Goal: Task Accomplishment & Management: Complete application form

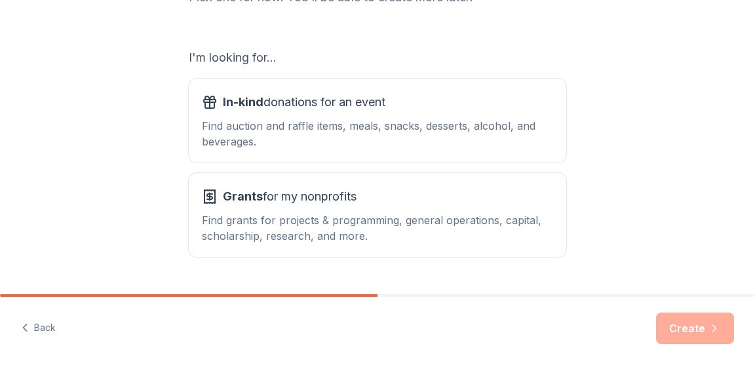
scroll to position [202, 0]
click at [269, 115] on div "In-kind donations for an event Find auction and raffle items, meals, snacks, de…" at bounding box center [377, 120] width 351 height 58
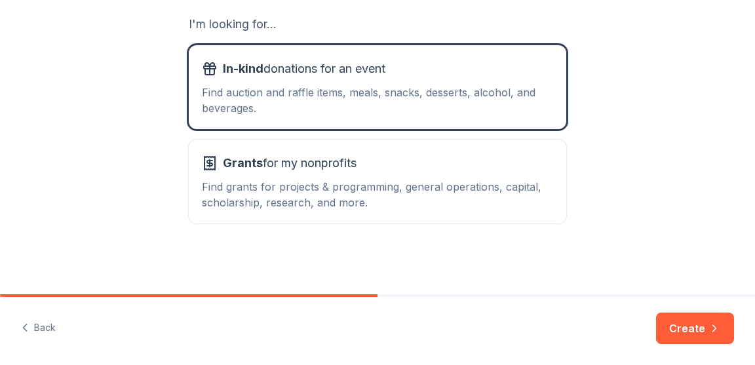
scroll to position [235, 0]
click at [687, 332] on button "Create" at bounding box center [695, 328] width 78 height 31
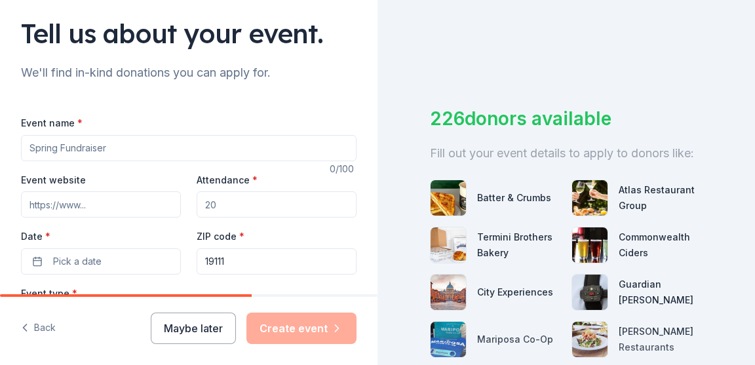
scroll to position [89, 0]
type input "C"
type input "Little Flower Class of 1970 Reunion"
click at [233, 205] on input "Attendance *" at bounding box center [277, 205] width 160 height 26
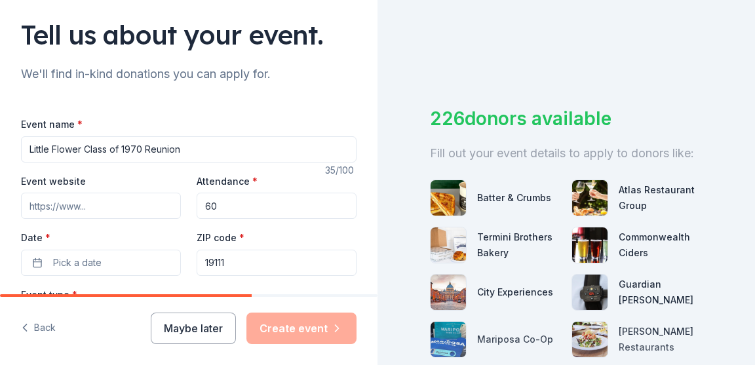
type input "60"
click at [94, 209] on input "Event website" at bounding box center [101, 205] width 160 height 26
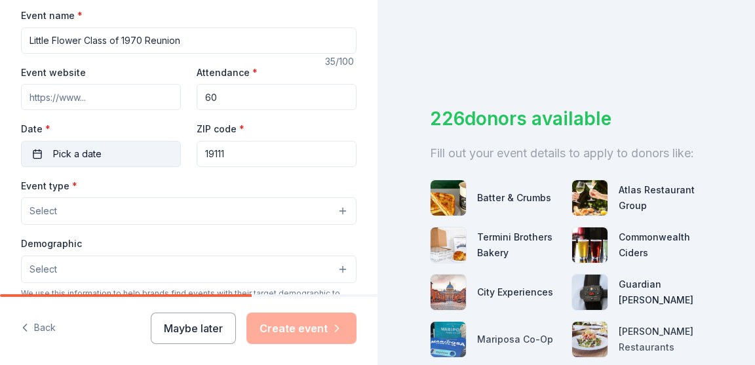
scroll to position [202, 0]
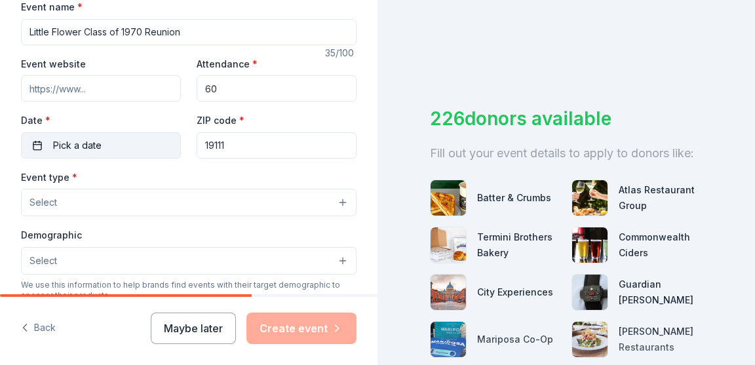
click at [97, 148] on span "Pick a date" at bounding box center [77, 146] width 49 height 16
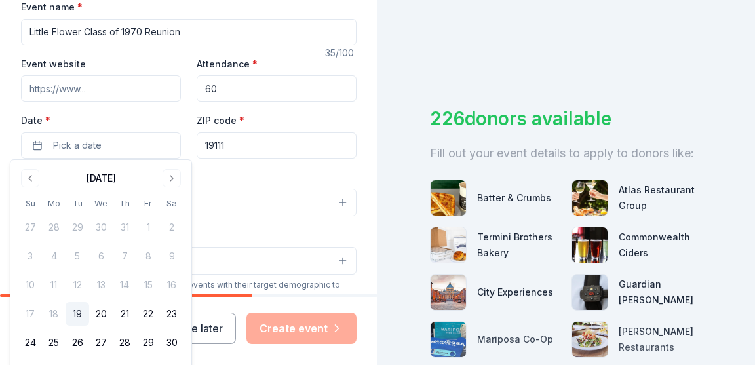
scroll to position [0, 0]
click at [169, 179] on button "Go to next month" at bounding box center [172, 179] width 18 height 18
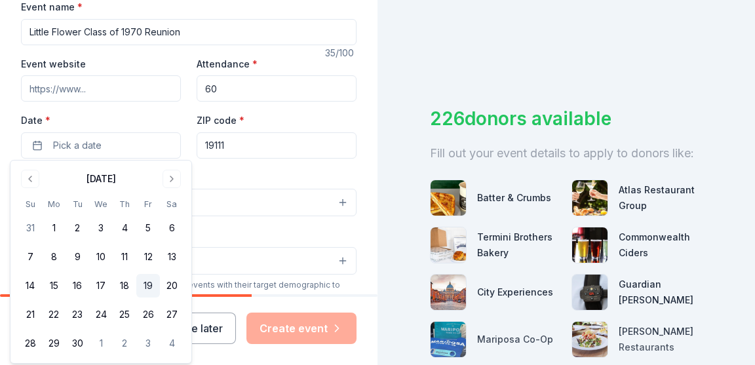
click at [147, 286] on button "19" at bounding box center [148, 286] width 24 height 24
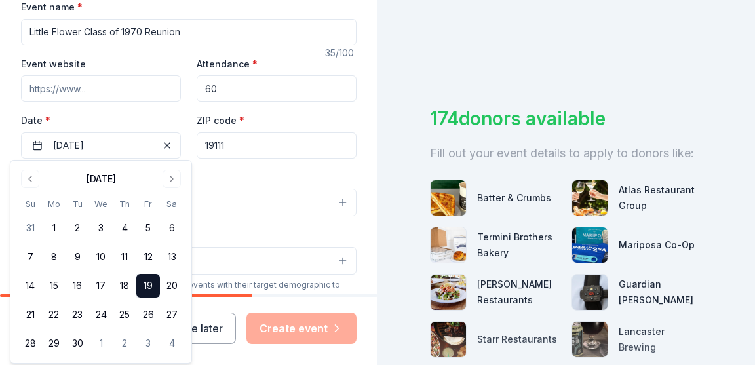
click at [245, 173] on div "Event type * Select" at bounding box center [189, 193] width 336 height 48
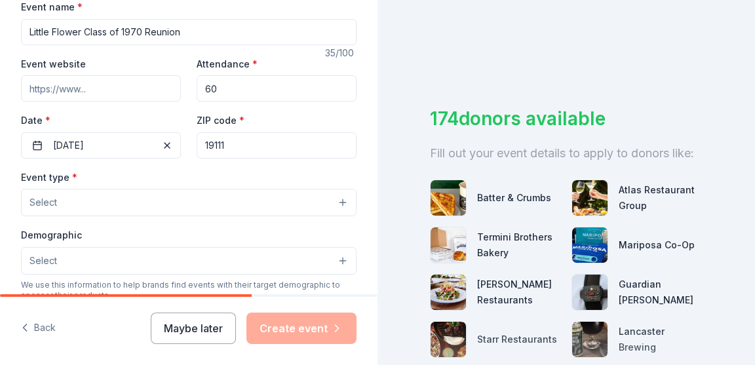
click at [310, 199] on button "Select" at bounding box center [189, 203] width 336 height 28
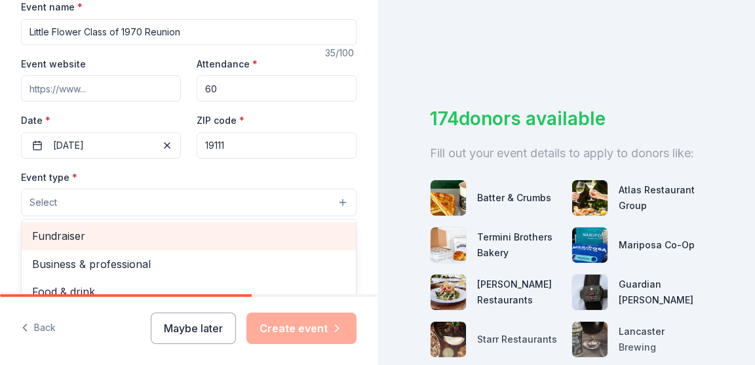
click at [89, 233] on span "Fundraiser" at bounding box center [188, 236] width 313 height 17
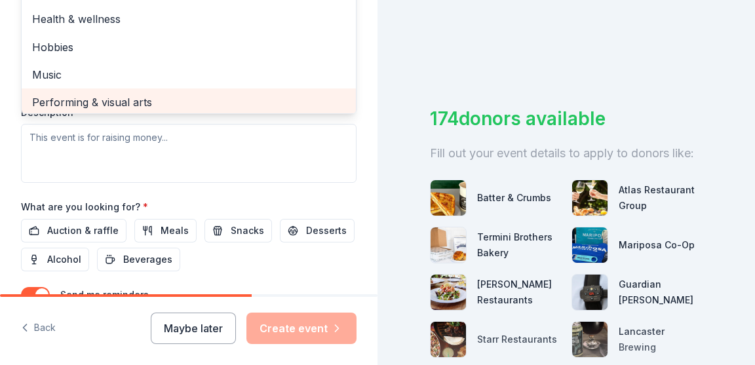
scroll to position [8, 0]
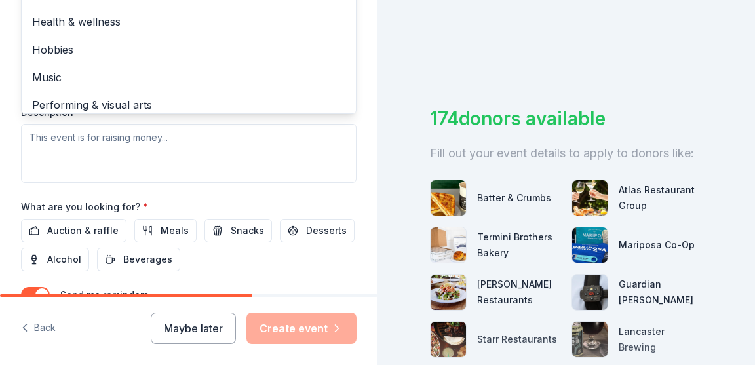
click at [93, 146] on div "Event type * Fundraiser Business & professional Food & drink Health & wellness …" at bounding box center [189, 44] width 336 height 277
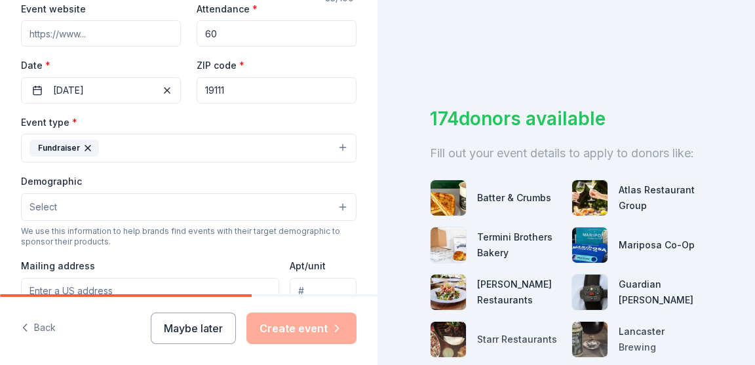
scroll to position [261, 0]
click at [179, 201] on button "Select" at bounding box center [189, 207] width 336 height 28
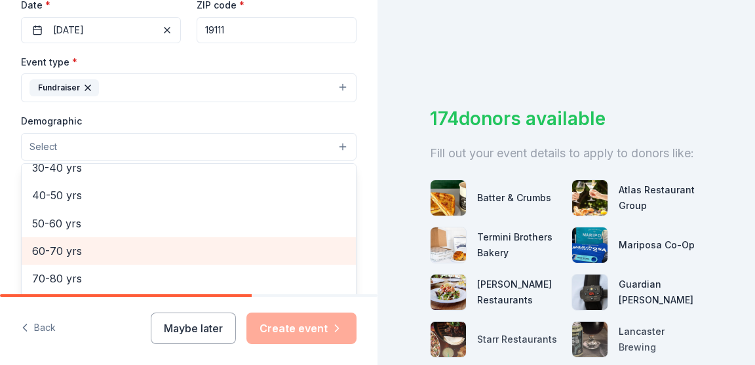
scroll to position [325, 0]
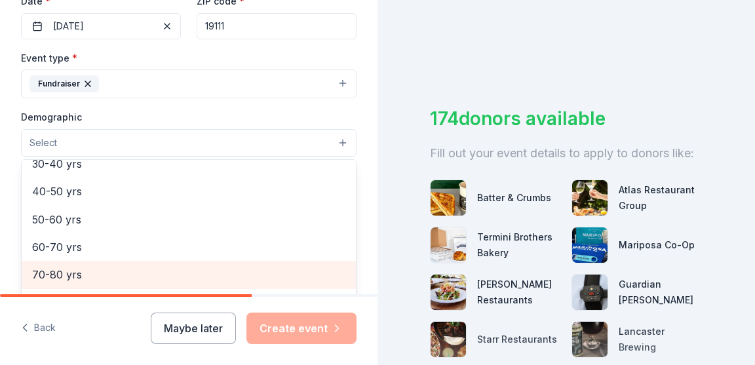
click at [68, 271] on span "70-80 yrs" at bounding box center [188, 274] width 313 height 17
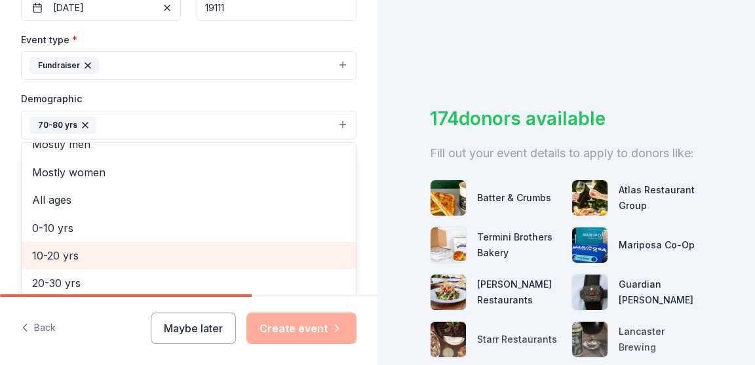
scroll to position [40, 0]
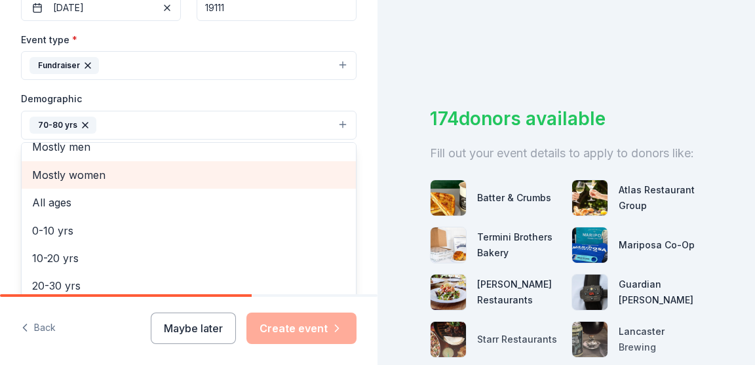
click at [85, 173] on span "Mostly women" at bounding box center [188, 175] width 313 height 17
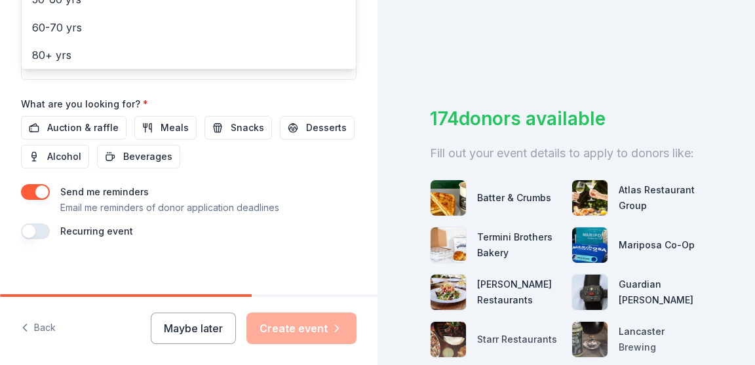
scroll to position [578, 0]
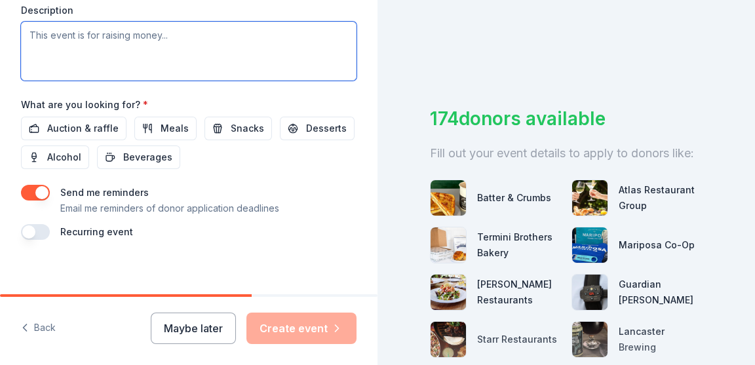
scroll to position [0, 1]
click at [85, 43] on textarea at bounding box center [189, 50] width 336 height 59
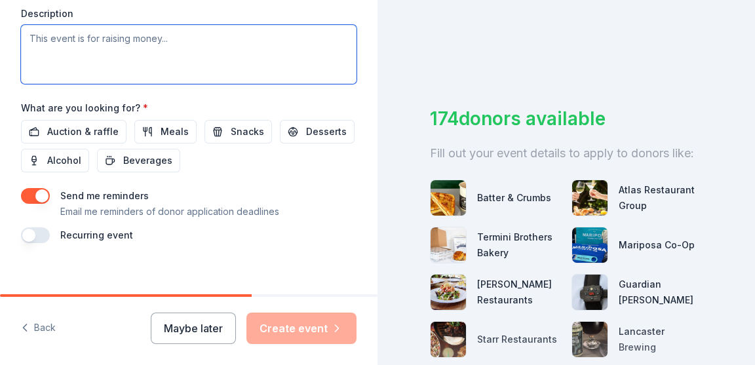
scroll to position [0, 0]
type textarea "E"
type textarea "A"
type textarea "H"
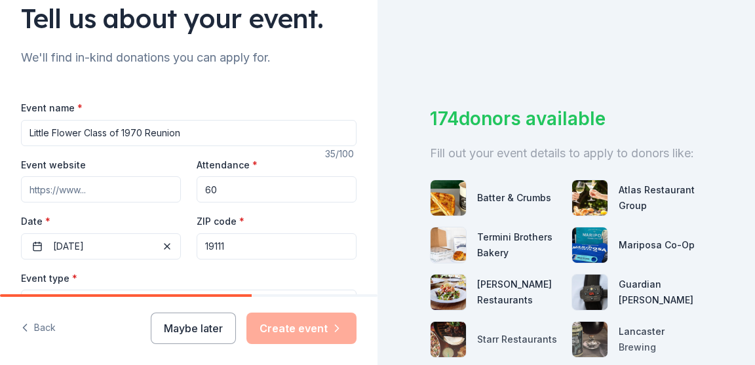
scroll to position [100, 0]
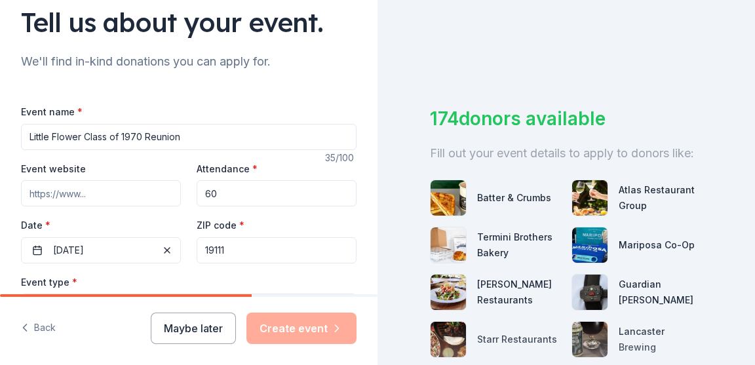
type textarea "[GEOGRAPHIC_DATA] for Girls - education"
click at [99, 193] on input "Event website" at bounding box center [101, 193] width 160 height 26
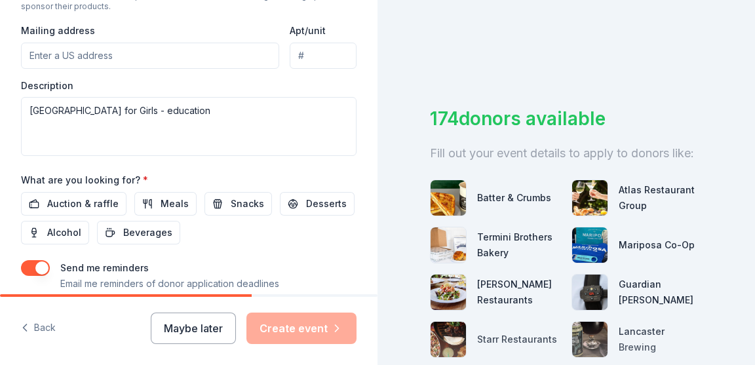
scroll to position [0, 0]
type input "[STREET_ADDRESS][PERSON_NAME]"
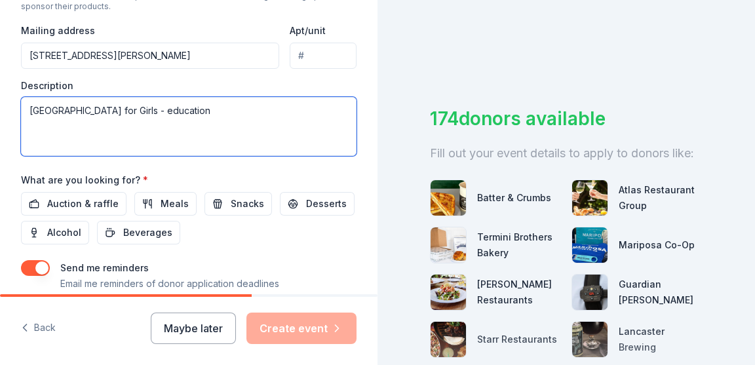
click at [233, 109] on textarea "[GEOGRAPHIC_DATA] for Girls - education" at bounding box center [189, 126] width 336 height 59
type textarea "[GEOGRAPHIC_DATA] for Girls - education support"
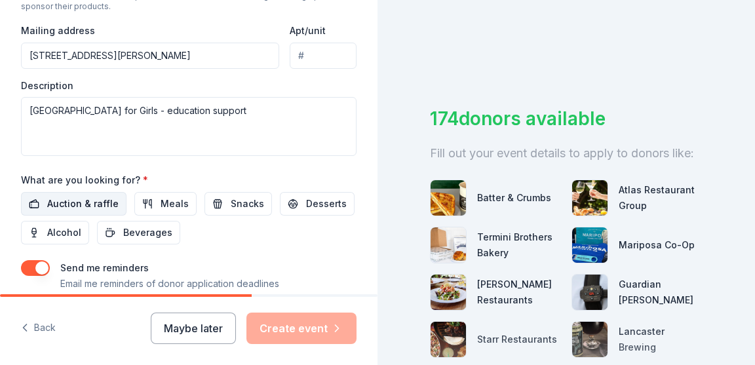
click at [96, 203] on span "Auction & raffle" at bounding box center [82, 204] width 71 height 16
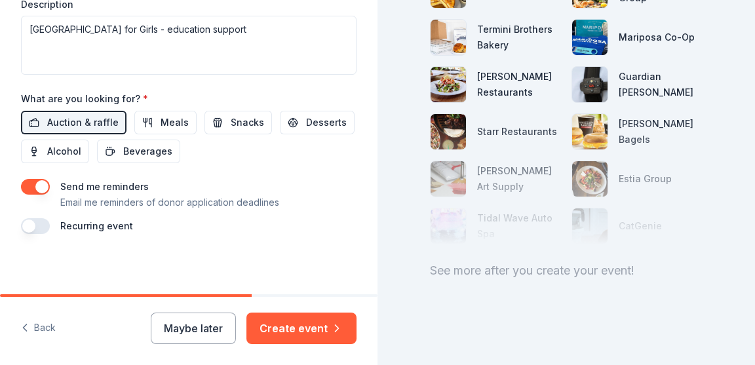
scroll to position [578, 0]
click at [67, 151] on span "Alcohol" at bounding box center [64, 152] width 34 height 16
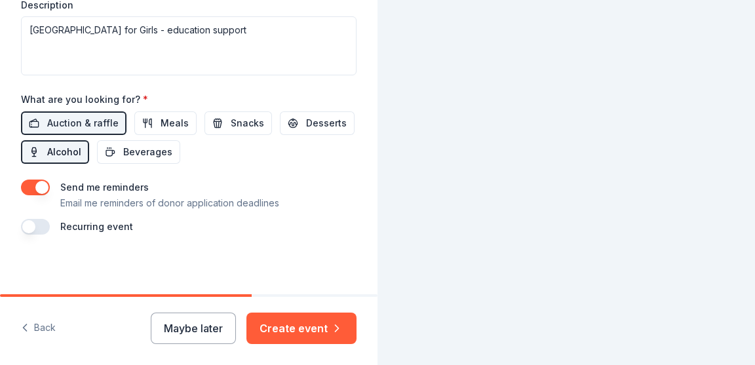
scroll to position [49, 0]
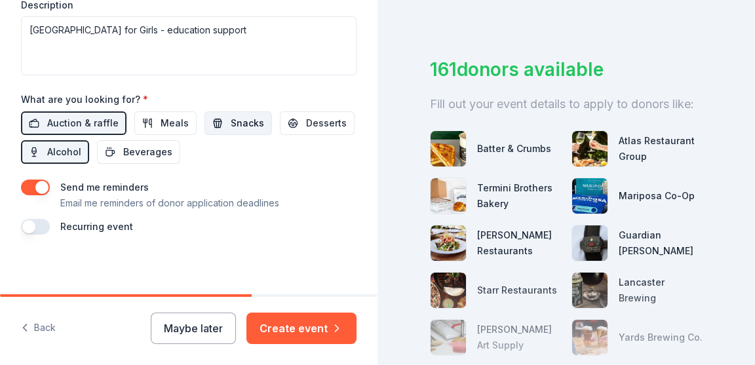
click at [236, 115] on span "Snacks" at bounding box center [247, 123] width 33 height 16
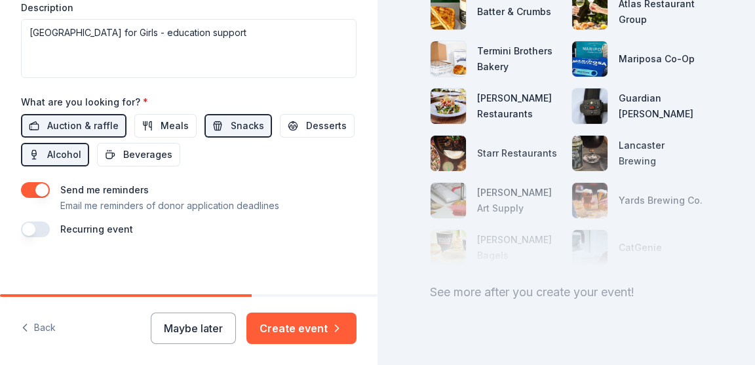
scroll to position [573, 0]
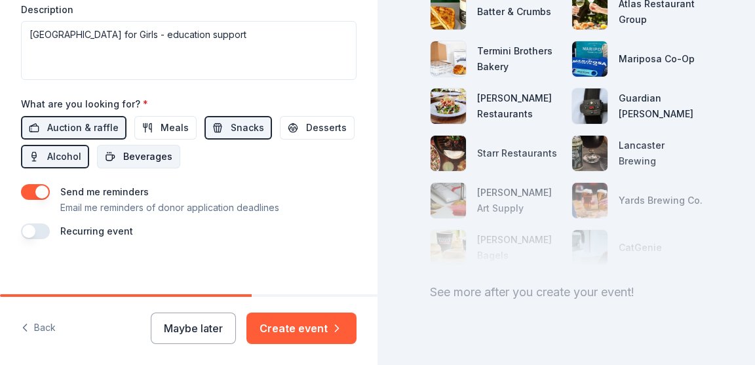
click at [130, 154] on span "Beverages" at bounding box center [147, 157] width 49 height 16
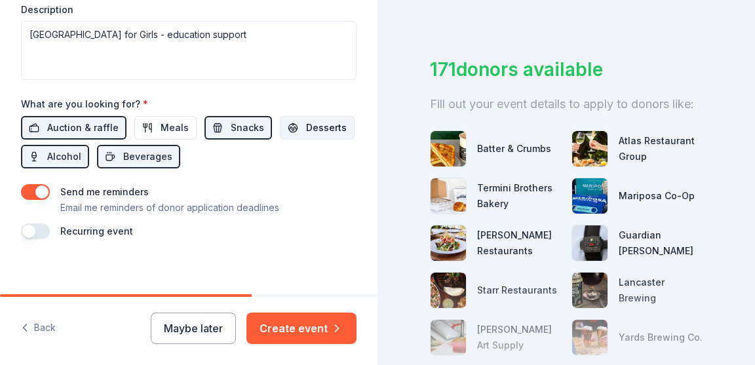
scroll to position [571, 0]
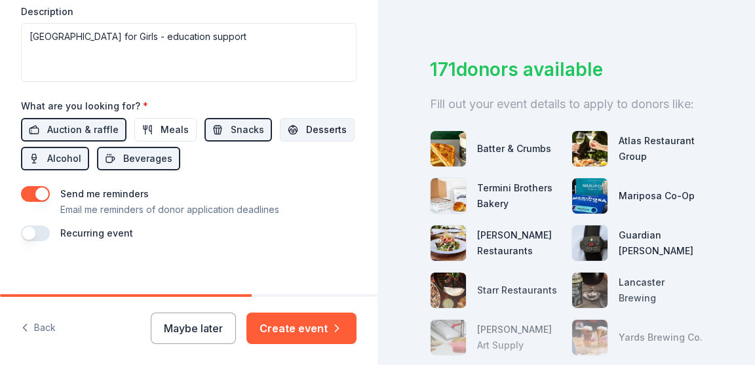
click at [317, 129] on span "Desserts" at bounding box center [326, 130] width 41 height 16
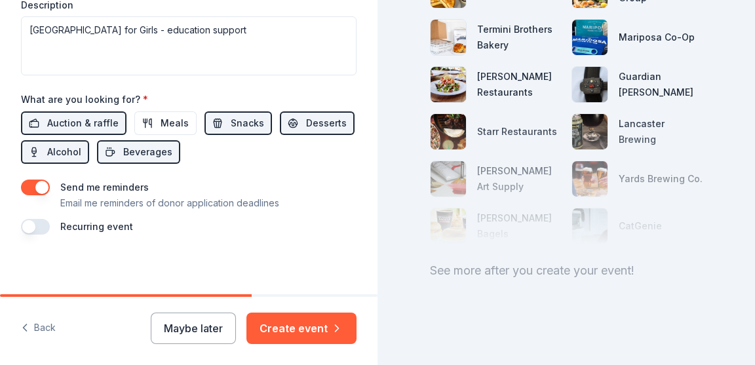
scroll to position [208, 0]
click at [210, 332] on button "Maybe later" at bounding box center [193, 328] width 85 height 31
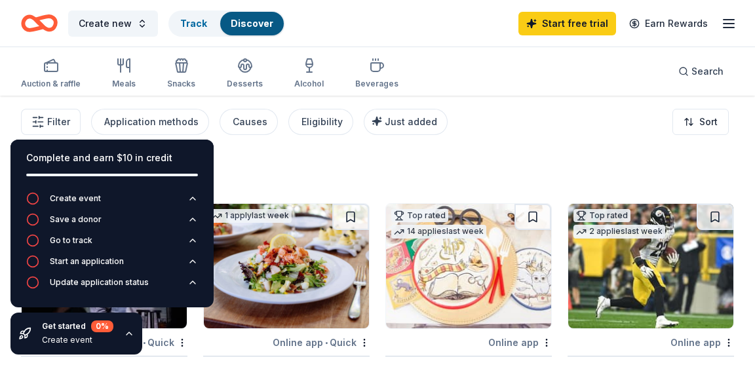
click at [499, 174] on div "363 results" at bounding box center [377, 174] width 713 height 26
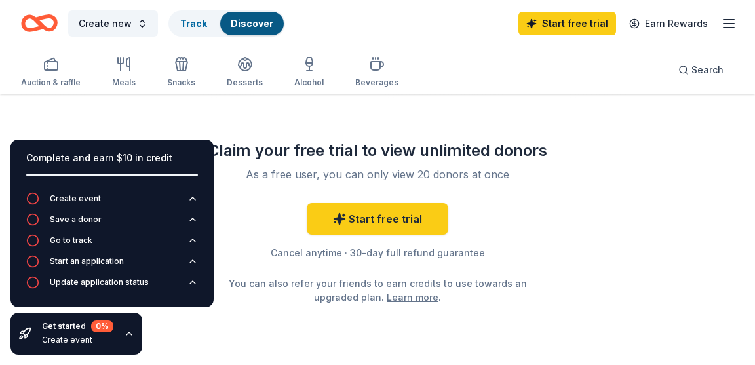
scroll to position [1541, 0]
